Goal: Information Seeking & Learning: Check status

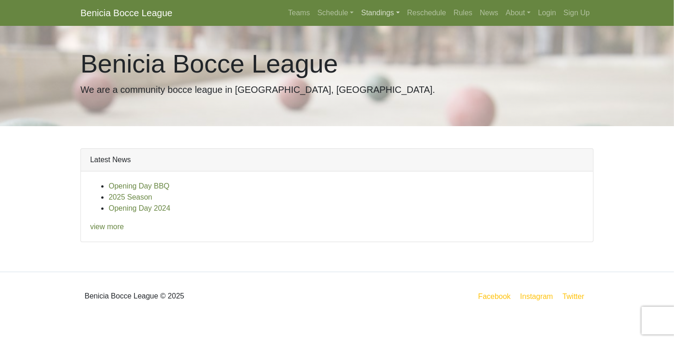
click at [384, 13] on link "Standings" at bounding box center [380, 13] width 46 height 18
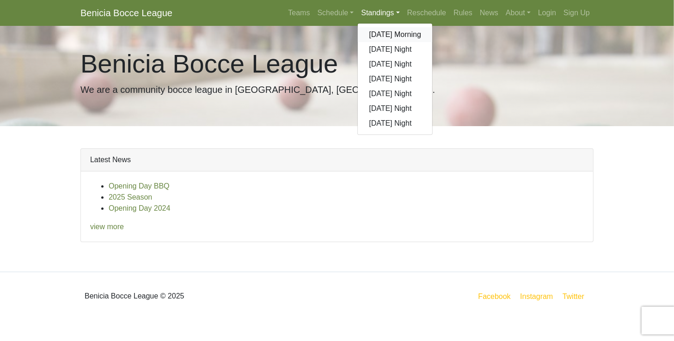
click at [386, 37] on link "[DATE] Morning" at bounding box center [395, 34] width 74 height 15
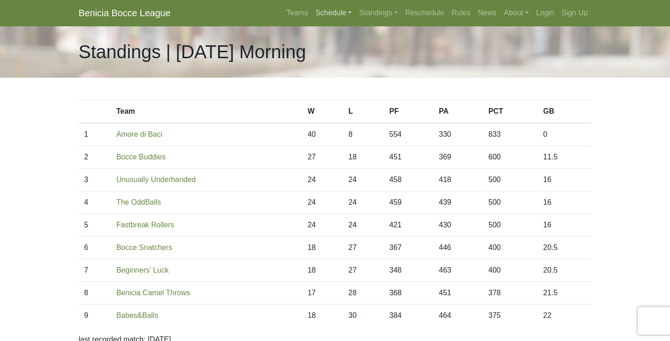
click at [329, 15] on link "Schedule" at bounding box center [334, 13] width 44 height 18
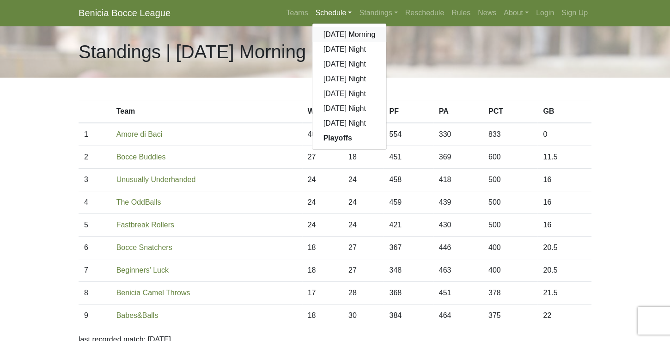
click at [337, 35] on link "[DATE] Morning" at bounding box center [349, 34] width 74 height 15
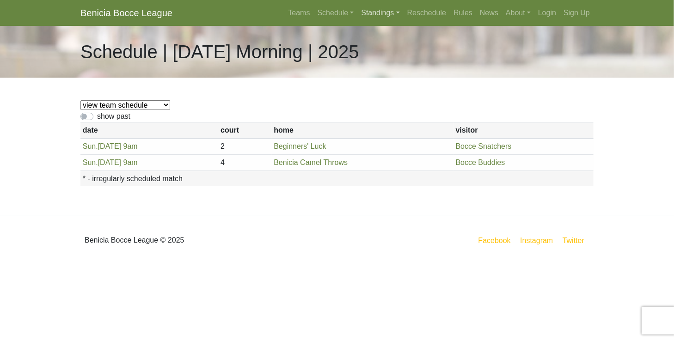
click at [370, 12] on link "Standings" at bounding box center [380, 13] width 46 height 18
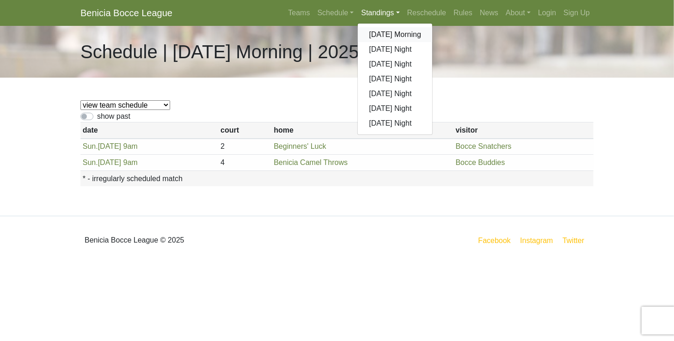
click at [385, 38] on link "[DATE] Morning" at bounding box center [395, 34] width 74 height 15
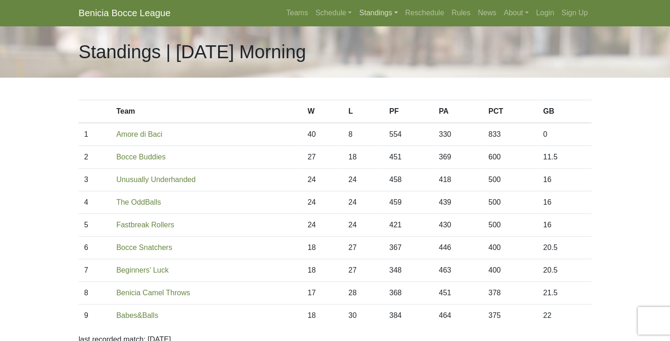
click at [372, 12] on link "Standings" at bounding box center [378, 13] width 46 height 18
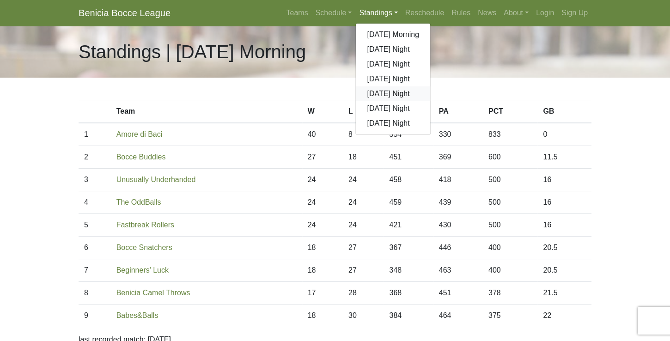
click at [388, 93] on link "[DATE] Night" at bounding box center [393, 93] width 74 height 15
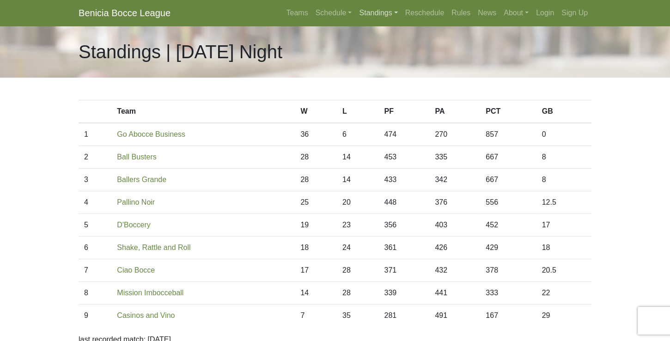
click at [372, 12] on link "Standings" at bounding box center [378, 13] width 46 height 18
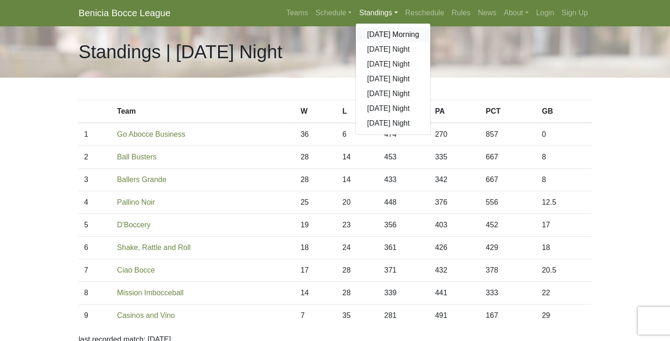
click at [382, 34] on link "[DATE] Morning" at bounding box center [393, 34] width 74 height 15
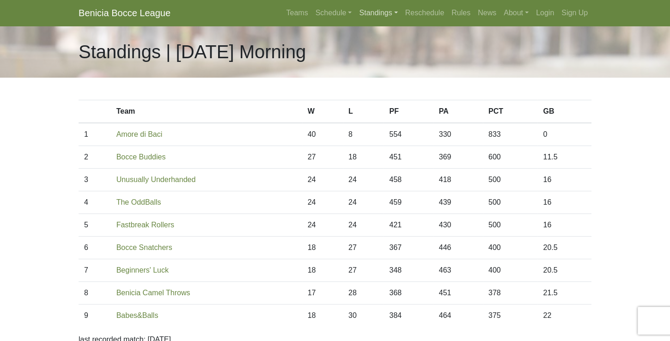
click at [372, 11] on link "Standings" at bounding box center [378, 13] width 46 height 18
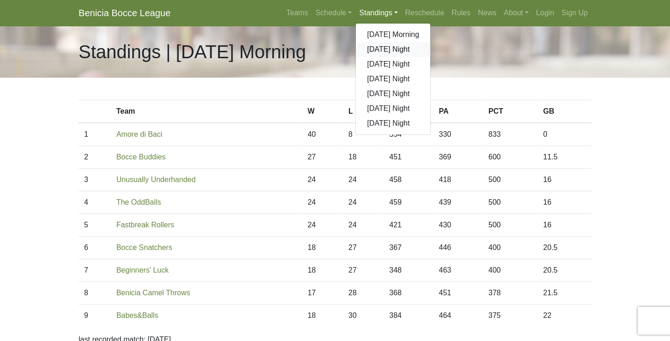
click at [383, 51] on link "[DATE] Night" at bounding box center [393, 49] width 74 height 15
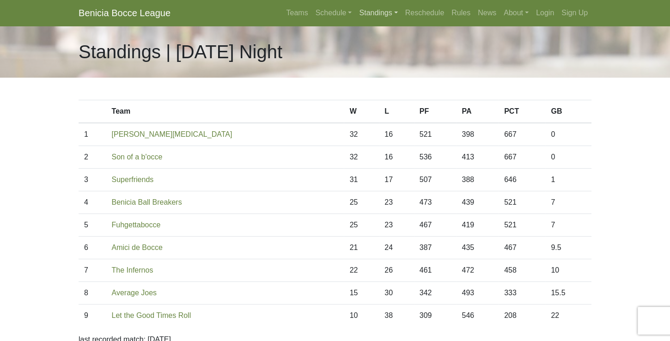
click at [372, 13] on link "Standings" at bounding box center [378, 13] width 46 height 18
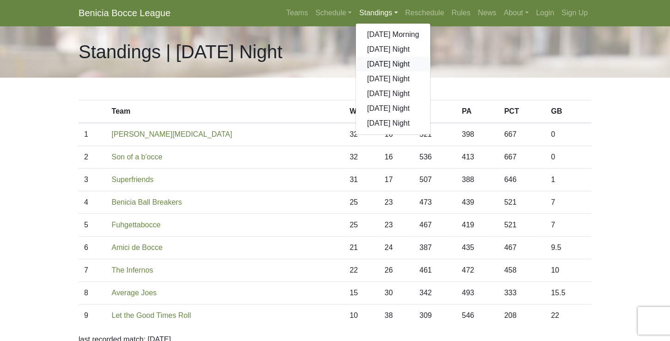
click at [382, 62] on link "[DATE] Night" at bounding box center [393, 64] width 74 height 15
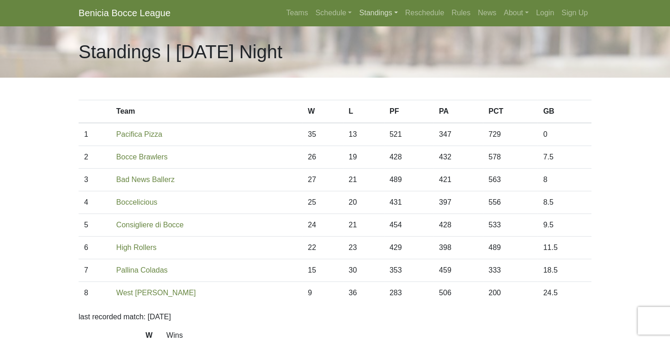
click at [374, 14] on link "Standings" at bounding box center [378, 13] width 46 height 18
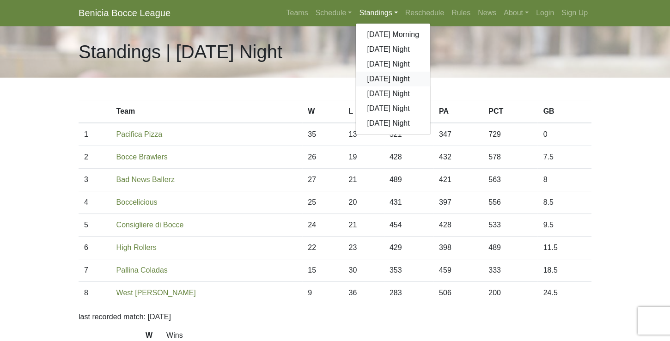
click at [381, 80] on link "[DATE] Night" at bounding box center [393, 79] width 74 height 15
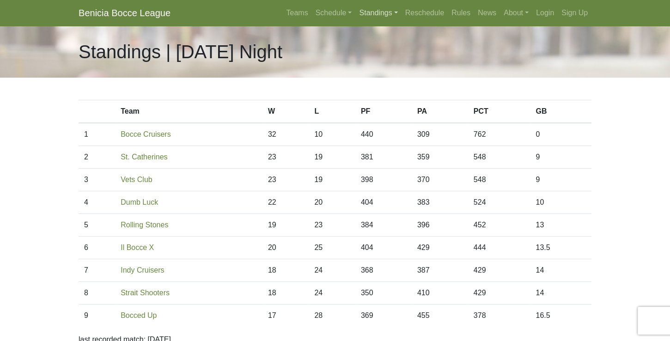
click at [379, 12] on link "Standings" at bounding box center [378, 13] width 46 height 18
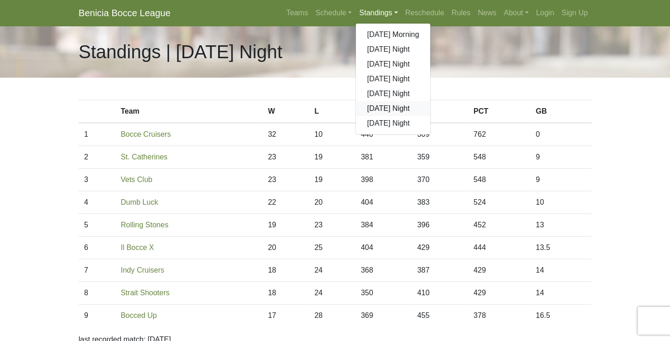
click at [376, 111] on link "[DATE] Night" at bounding box center [393, 108] width 74 height 15
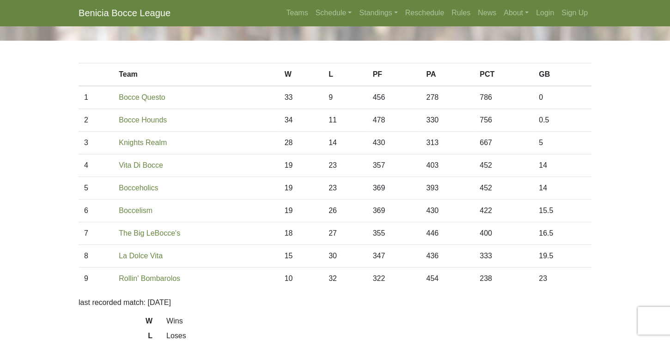
scroll to position [26, 0]
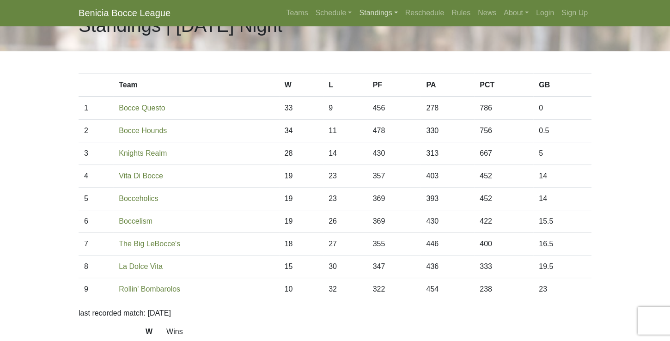
click at [368, 11] on link "Standings" at bounding box center [378, 13] width 46 height 18
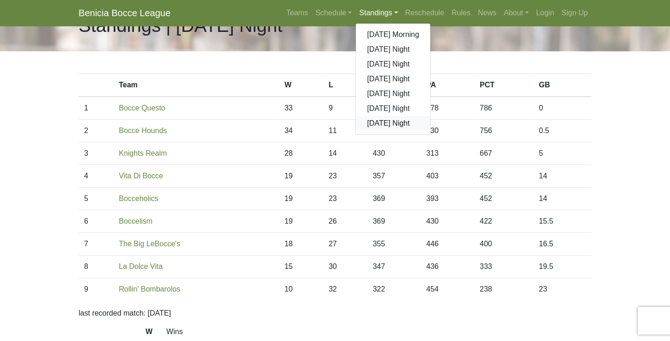
click at [380, 126] on link "[DATE] Night" at bounding box center [393, 123] width 74 height 15
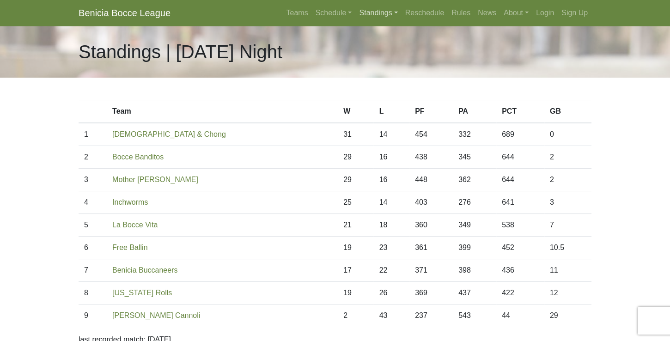
click at [391, 15] on link "Standings" at bounding box center [378, 13] width 46 height 18
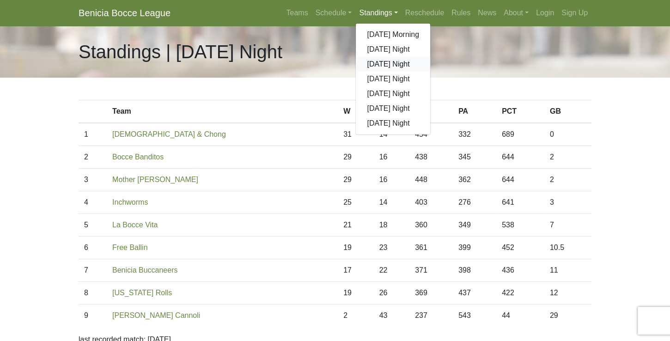
click at [389, 67] on link "[DATE] Night" at bounding box center [393, 64] width 74 height 15
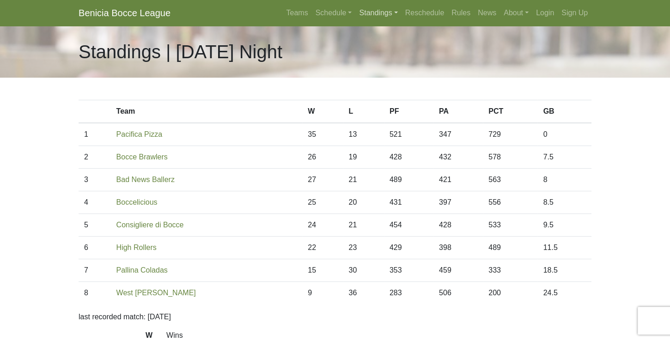
click at [379, 10] on link "Standings" at bounding box center [378, 13] width 46 height 18
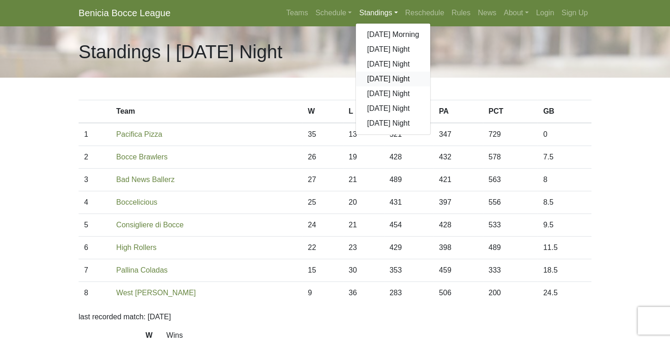
click at [383, 80] on link "[DATE] Night" at bounding box center [393, 79] width 74 height 15
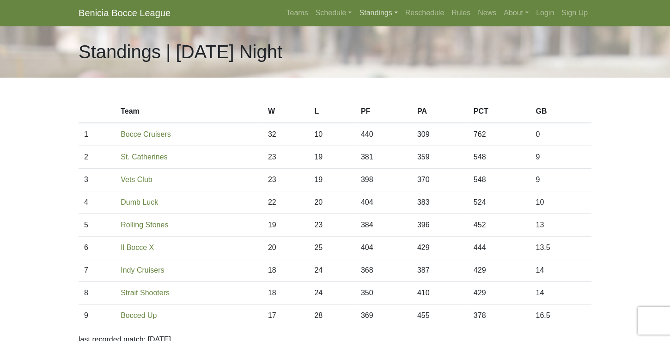
click at [373, 17] on link "Standings" at bounding box center [378, 13] width 46 height 18
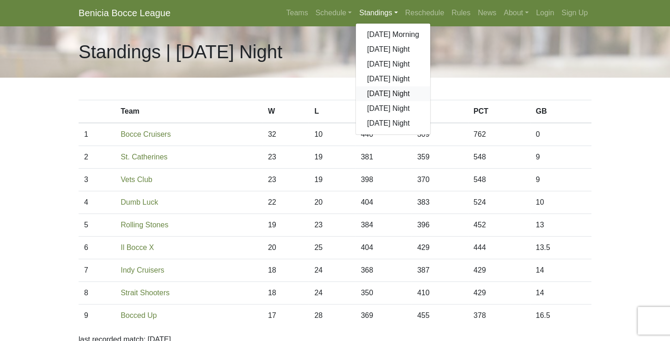
click at [386, 97] on link "[DATE] Night" at bounding box center [393, 93] width 74 height 15
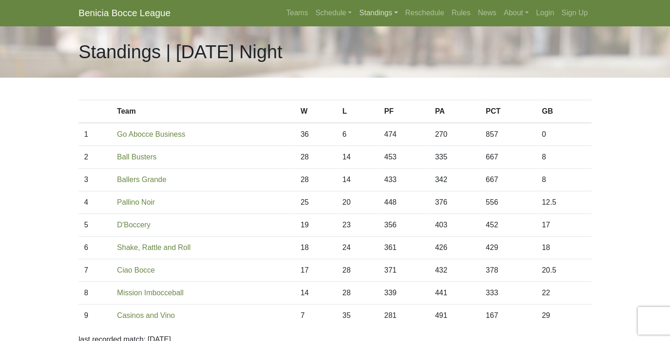
click at [384, 12] on link "Standings" at bounding box center [378, 13] width 46 height 18
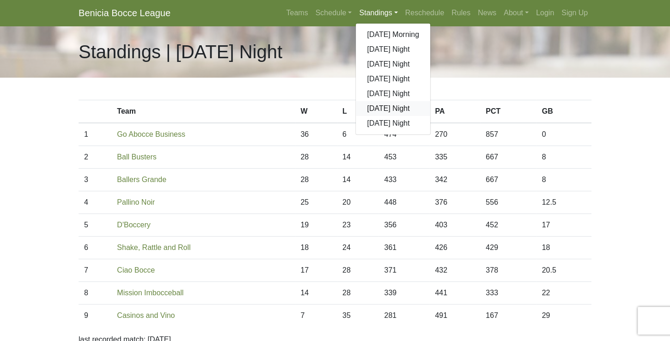
click at [381, 107] on link "[DATE] Night" at bounding box center [393, 108] width 74 height 15
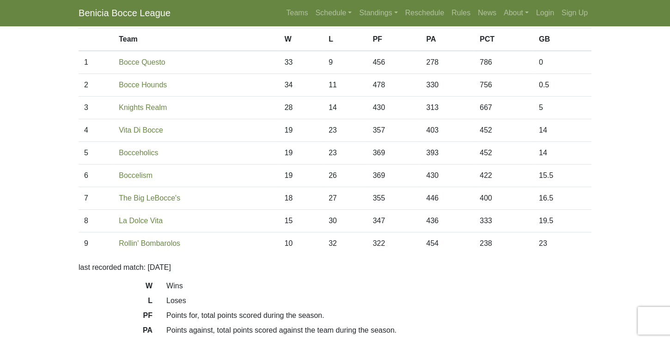
scroll to position [79, 0]
